Goal: Task Accomplishment & Management: Manage account settings

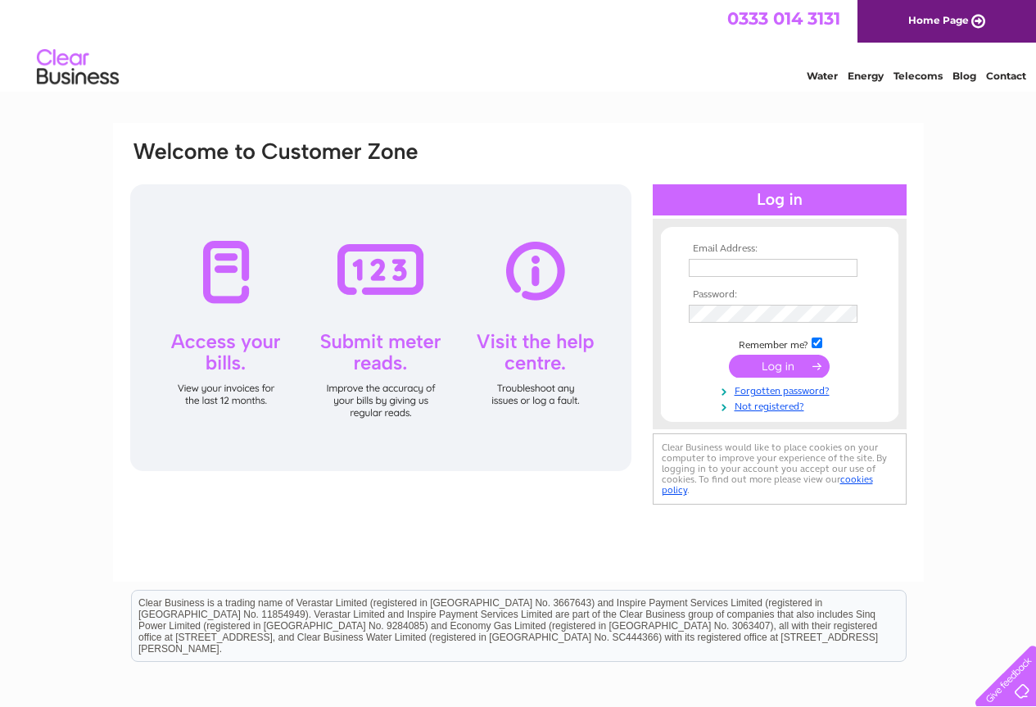
type input "macfoods@globalnet.co.uk"
click at [782, 369] on input "submit" at bounding box center [779, 366] width 101 height 23
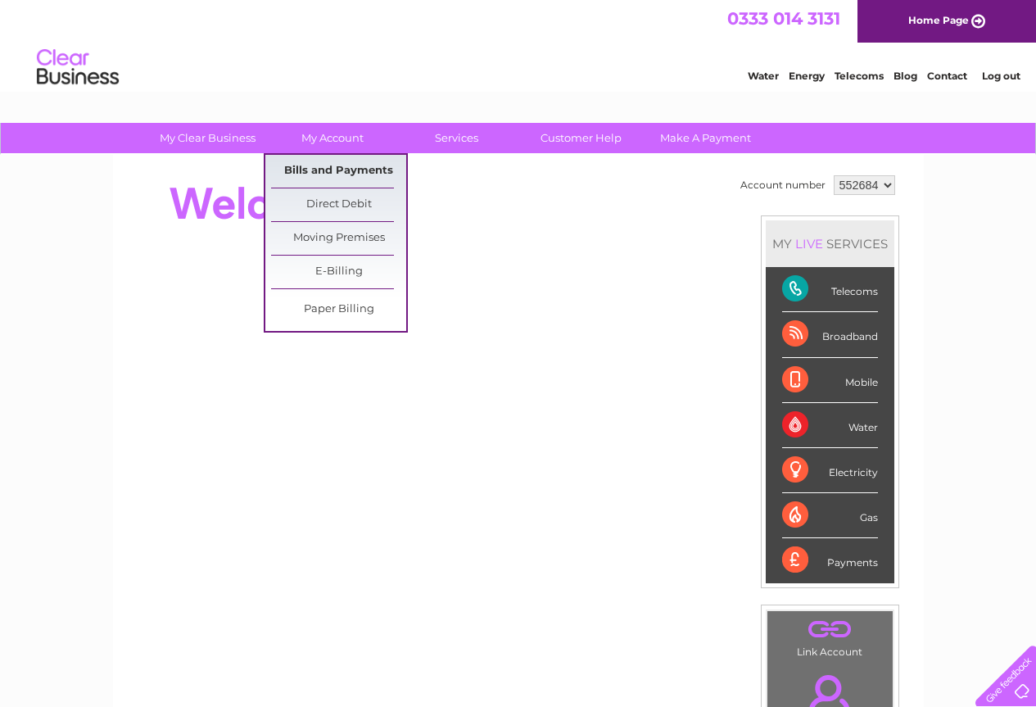
click at [335, 161] on link "Bills and Payments" at bounding box center [338, 171] width 135 height 33
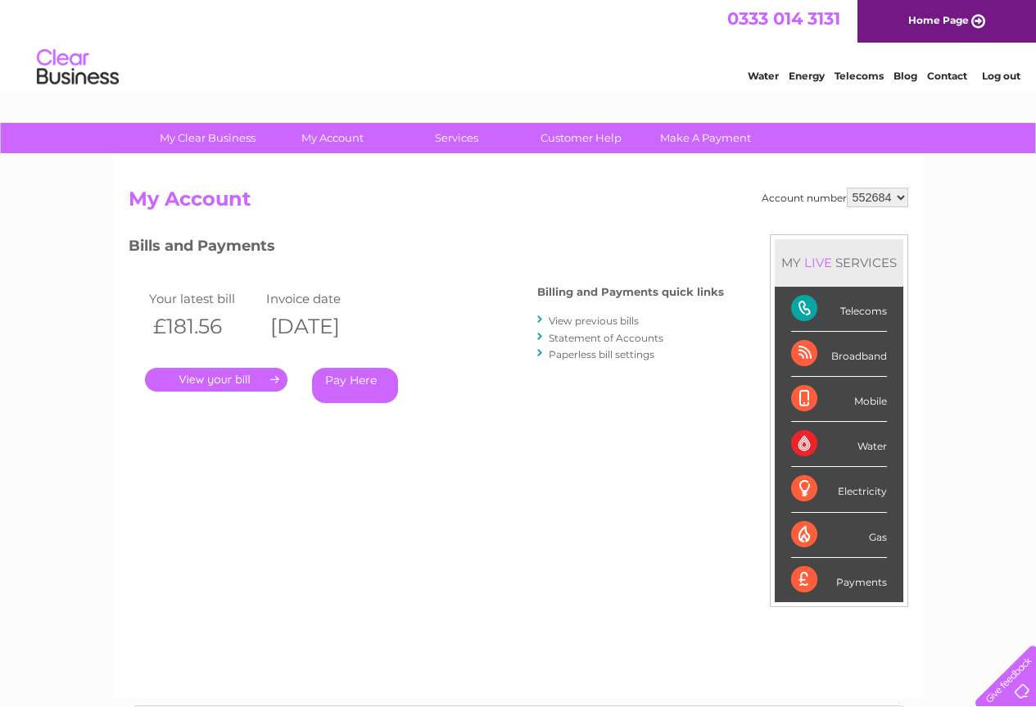
click at [210, 375] on link "." at bounding box center [216, 380] width 142 height 24
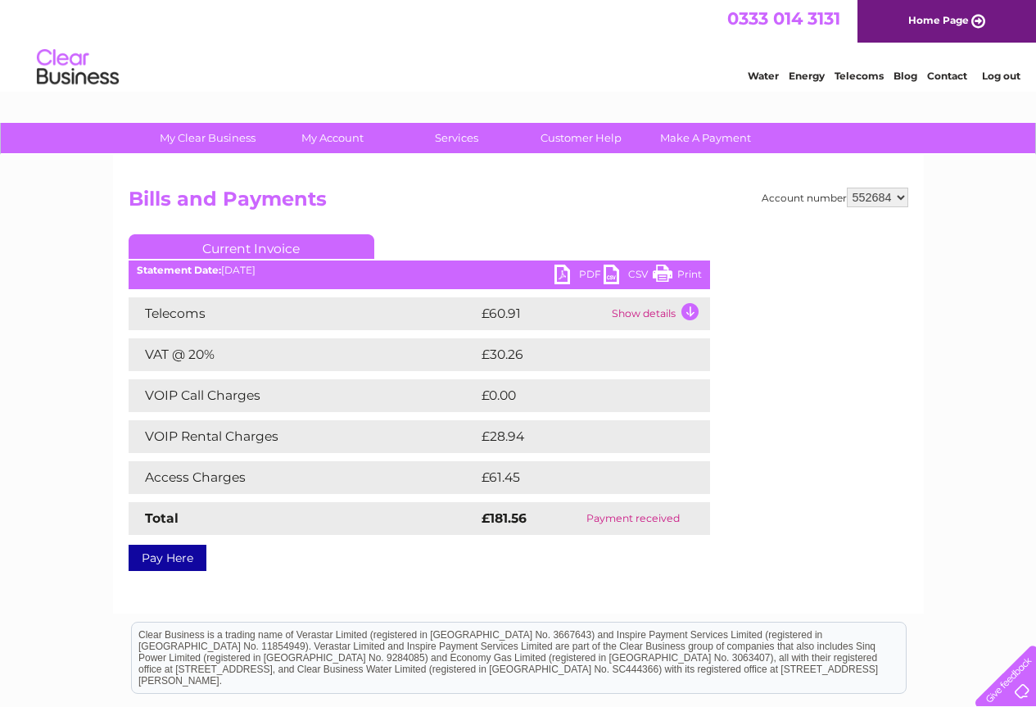
click at [586, 274] on link "PDF" at bounding box center [578, 276] width 49 height 24
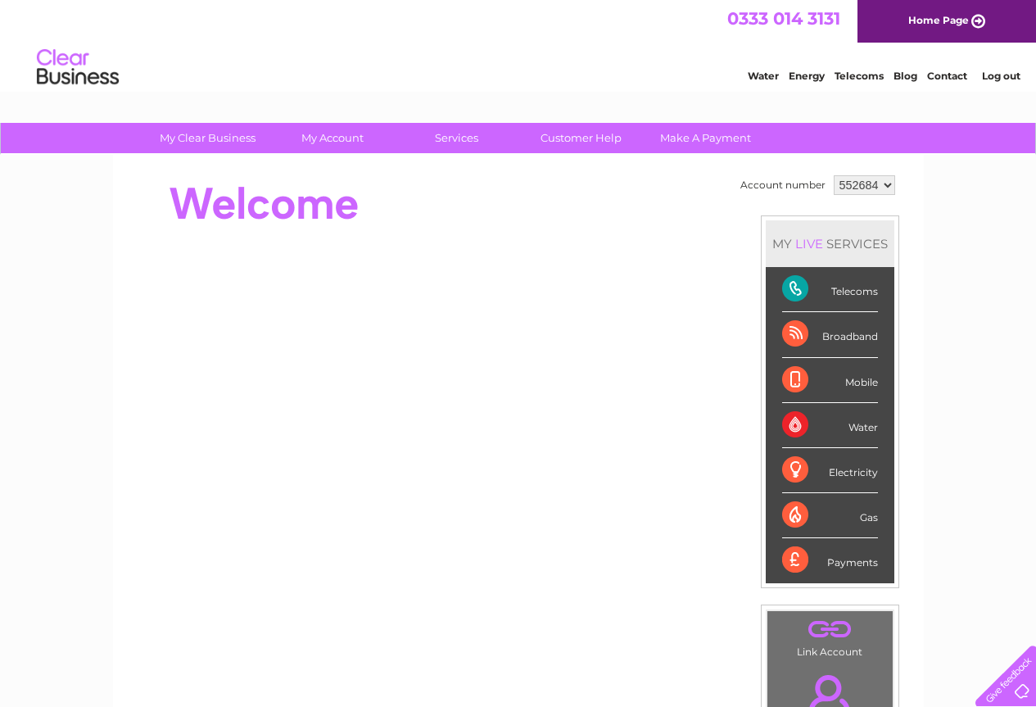
click at [953, 73] on link "Contact" at bounding box center [947, 76] width 40 height 12
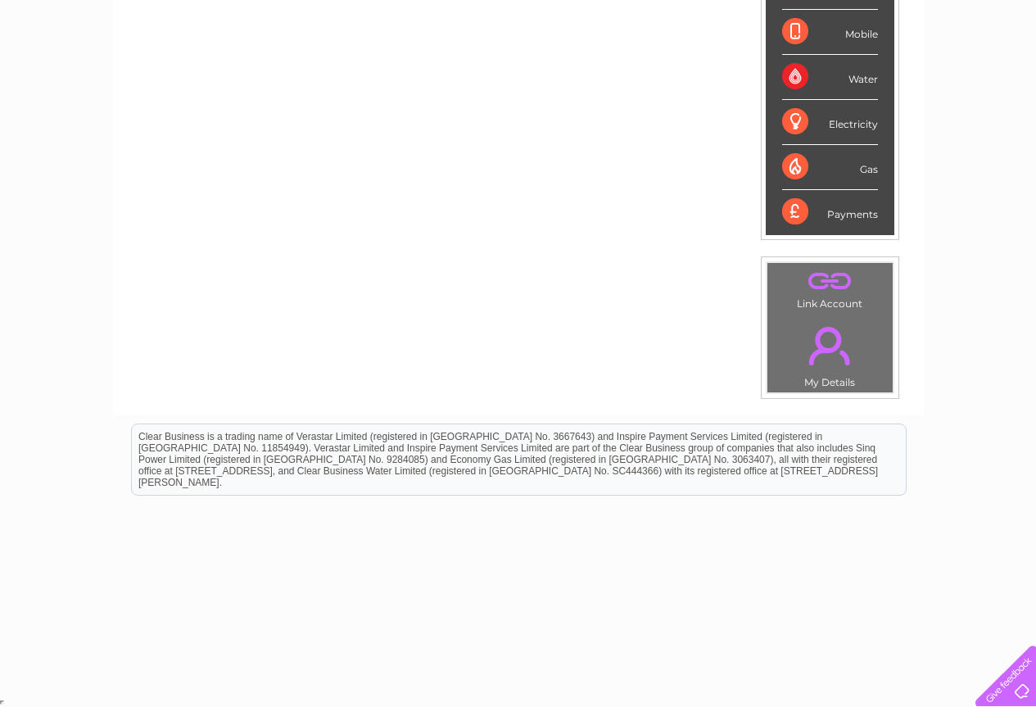
scroll to position [349, 0]
click at [1031, 685] on div at bounding box center [1002, 672] width 67 height 67
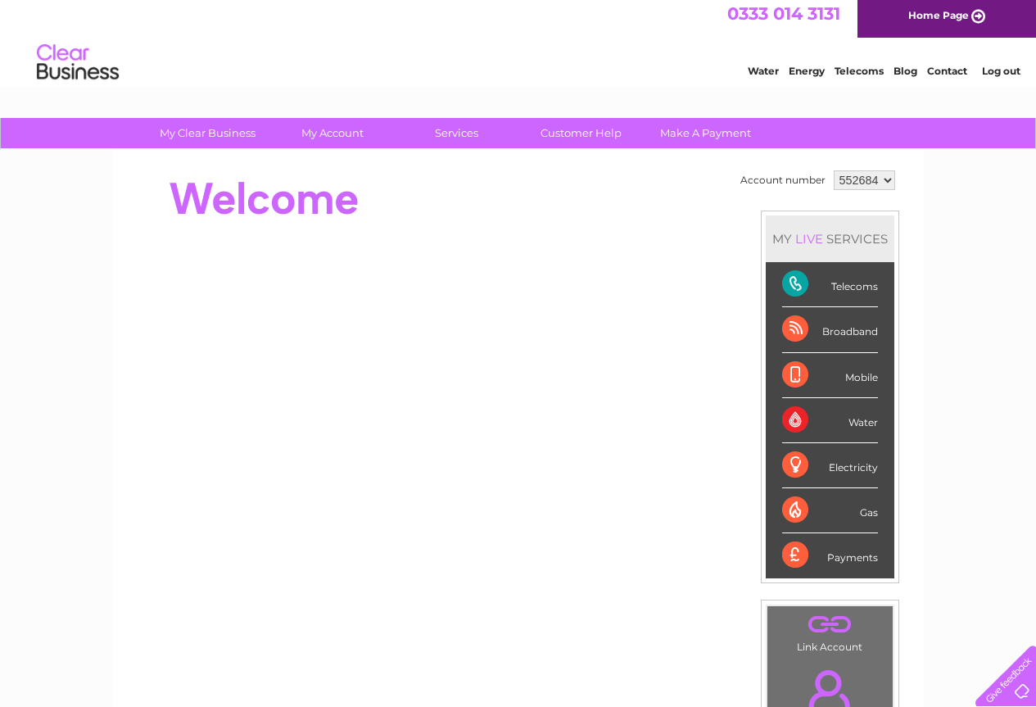
scroll to position [0, 0]
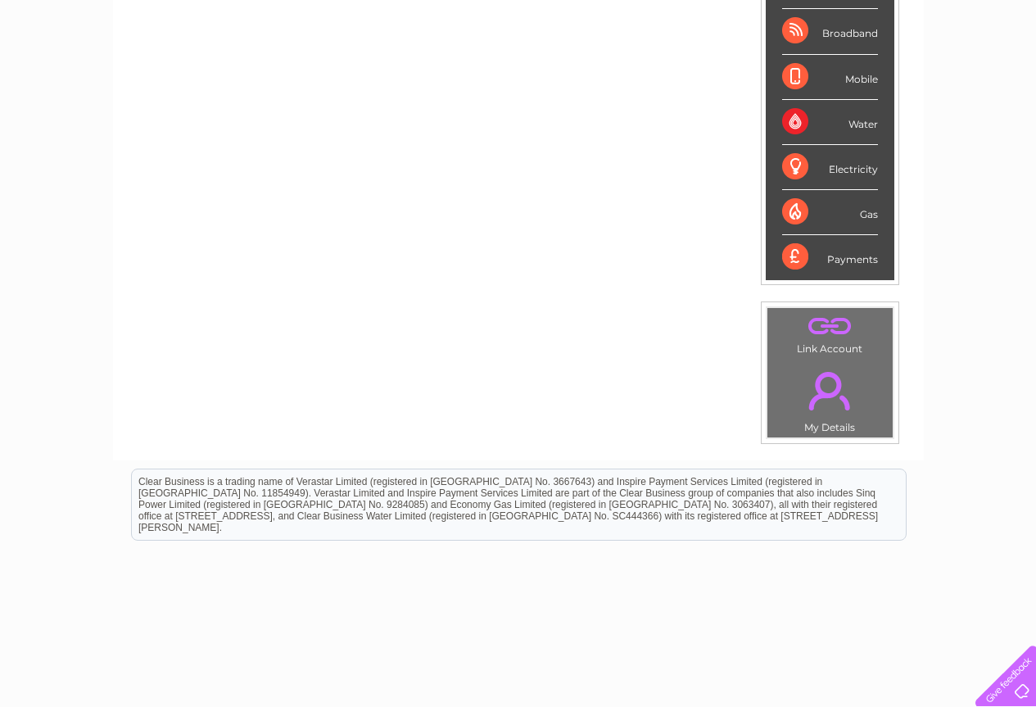
scroll to position [349, 0]
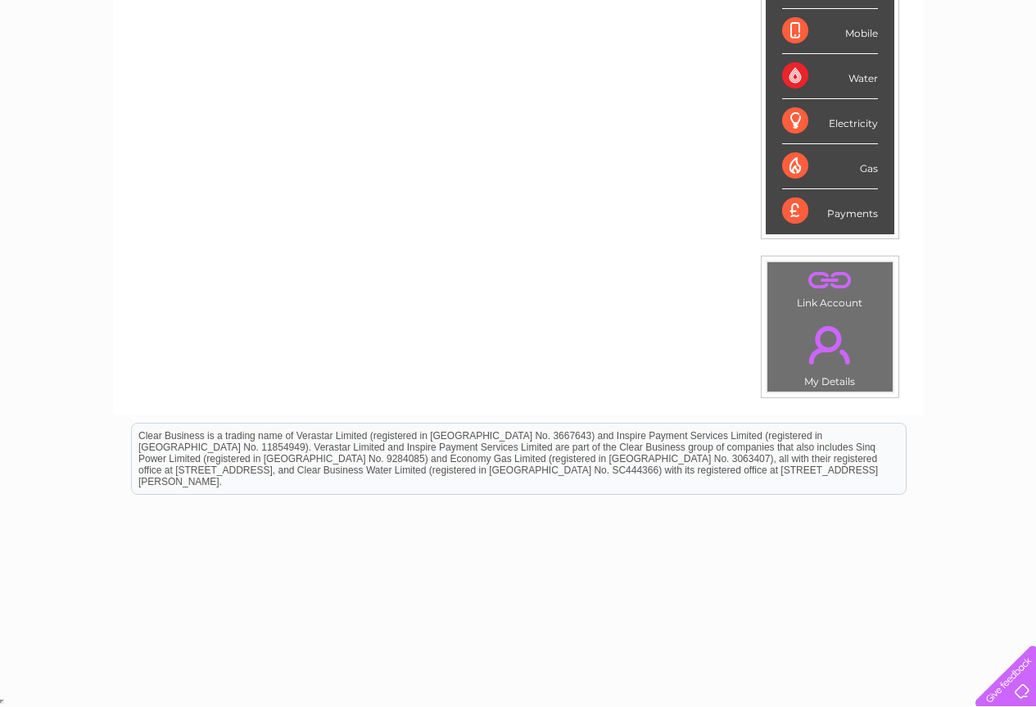
drag, startPoint x: 554, startPoint y: 593, endPoint x: 576, endPoint y: 576, distance: 27.5
click at [555, 519] on html "Clear Business is a trading name of Verastar Limited (registered in [GEOGRAPHIC…" at bounding box center [518, 466] width 1036 height 105
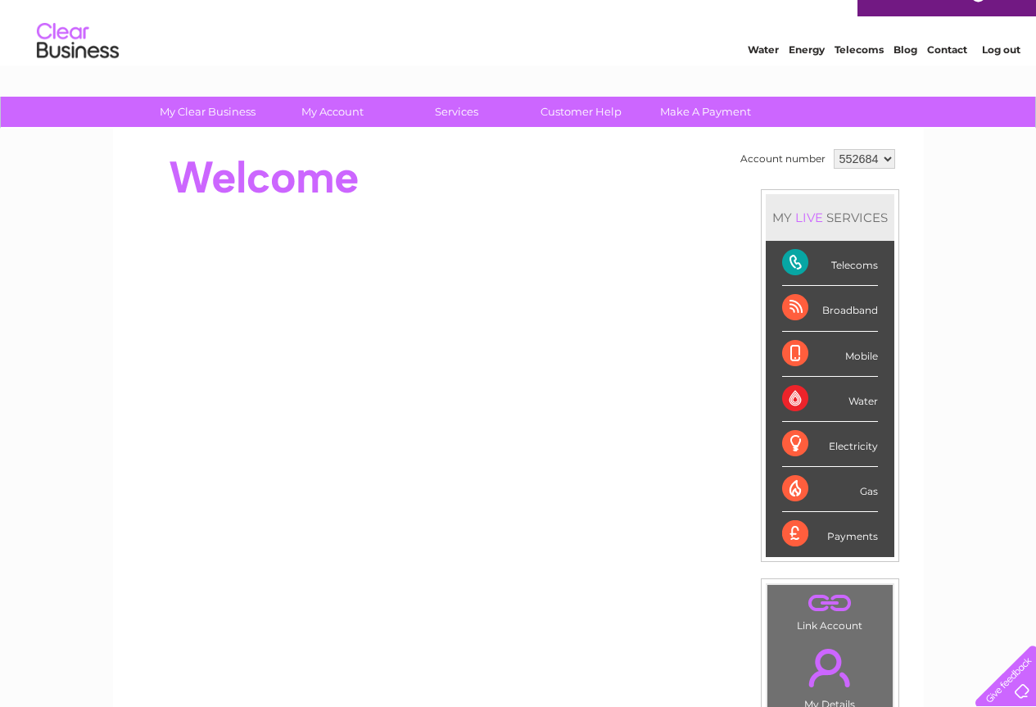
scroll to position [21, 0]
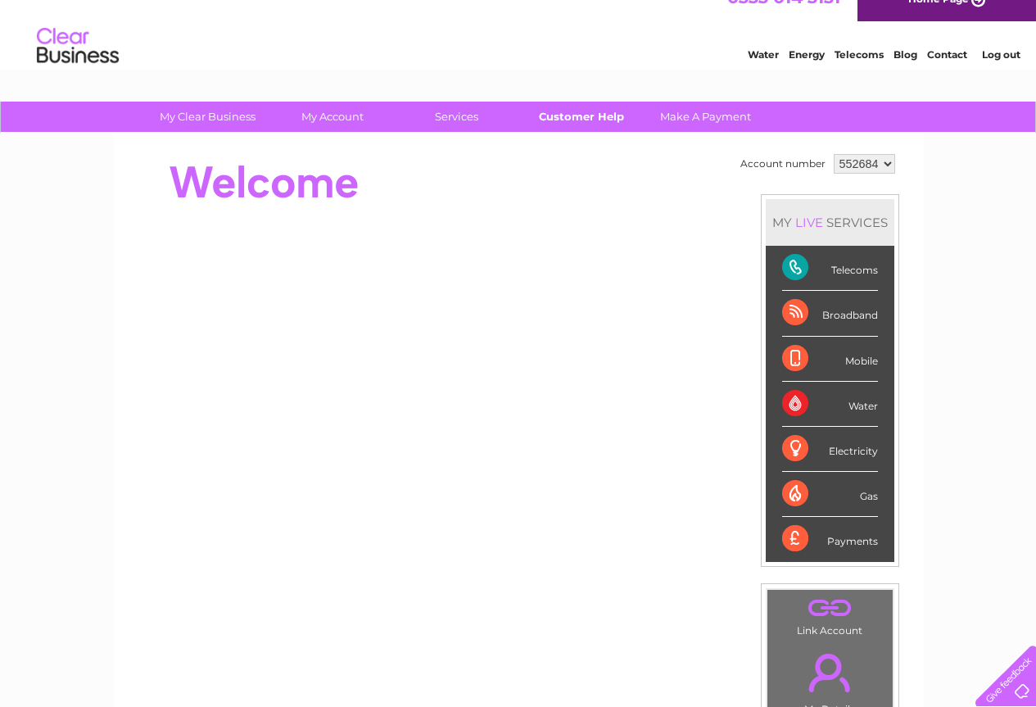
click at [589, 119] on link "Customer Help" at bounding box center [580, 117] width 135 height 30
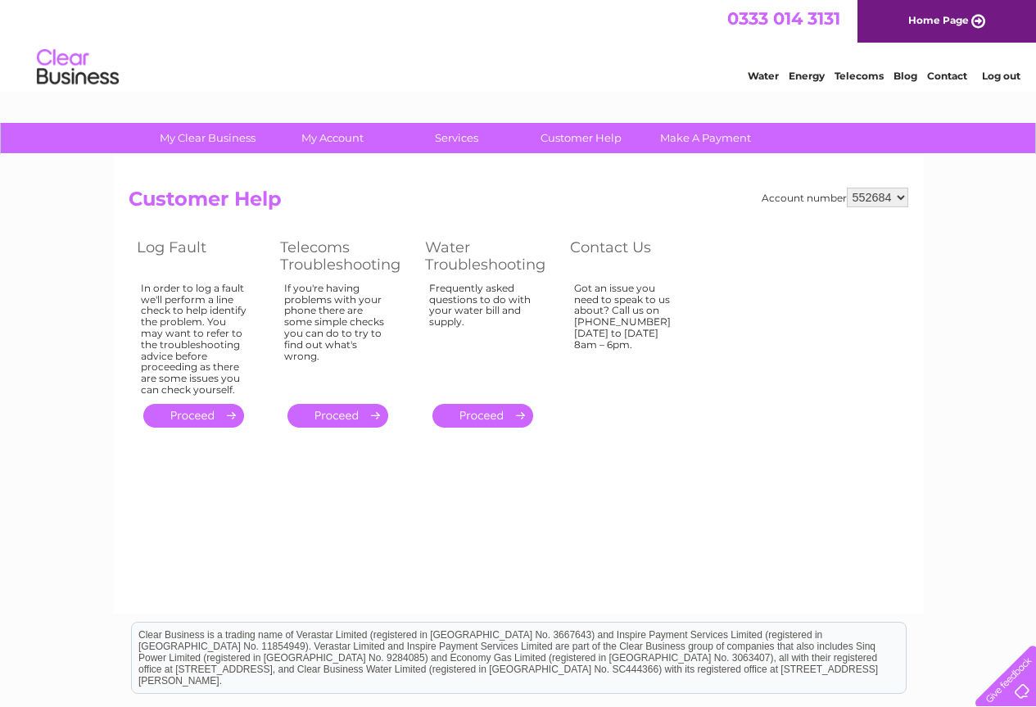
scroll to position [82, 0]
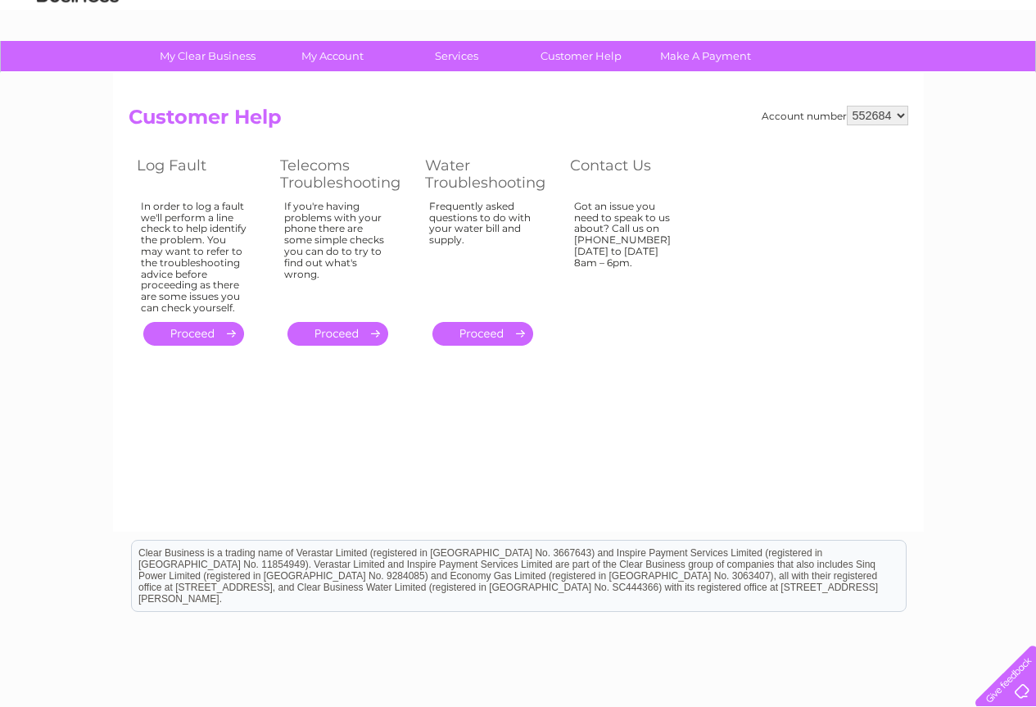
click at [618, 166] on th "Contact Us" at bounding box center [633, 173] width 143 height 43
click at [645, 237] on div "Got an issue you need to speak to us about? Call us on [PHONE_NUMBER] [DATE] to…" at bounding box center [627, 254] width 106 height 106
